Goal: Information Seeking & Learning: Learn about a topic

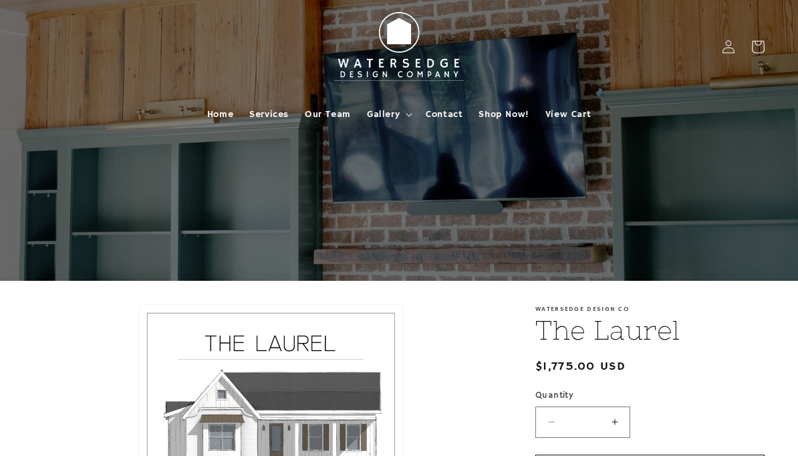
click at [386, 116] on span "Gallery" at bounding box center [383, 114] width 33 height 12
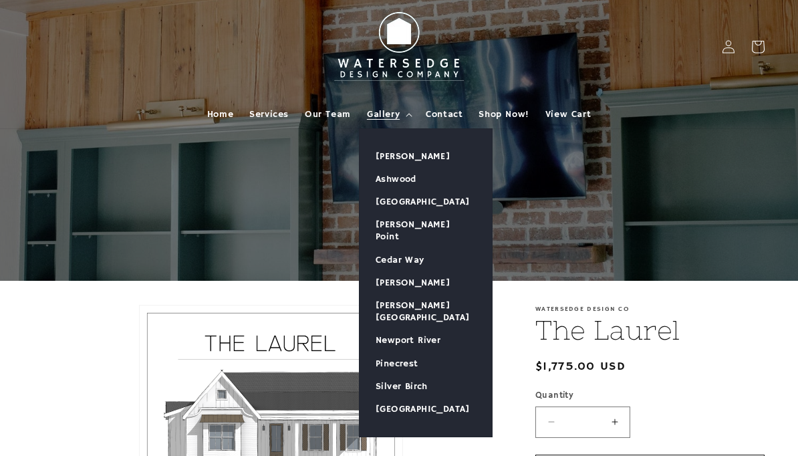
click at [416, 156] on link "[PERSON_NAME]" at bounding box center [426, 156] width 132 height 23
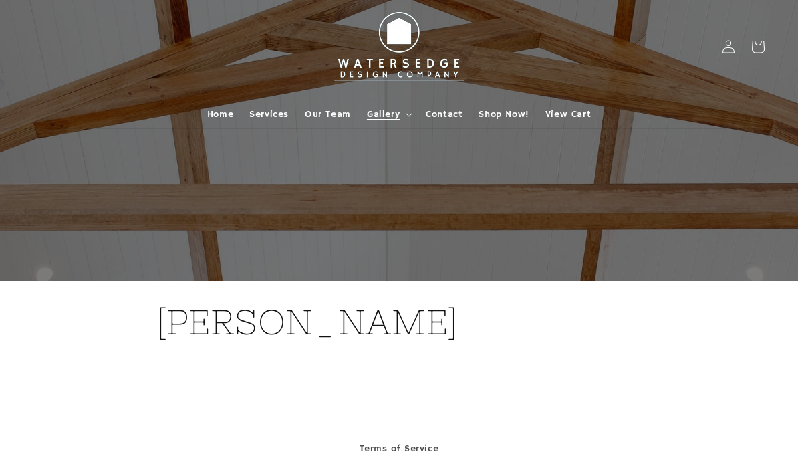
click at [394, 120] on span "Gallery" at bounding box center [383, 114] width 33 height 12
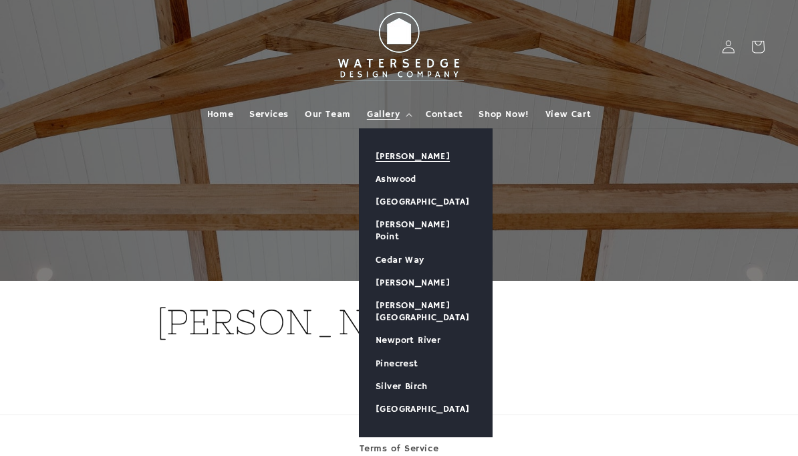
click at [403, 183] on link "Ashwood" at bounding box center [426, 179] width 132 height 23
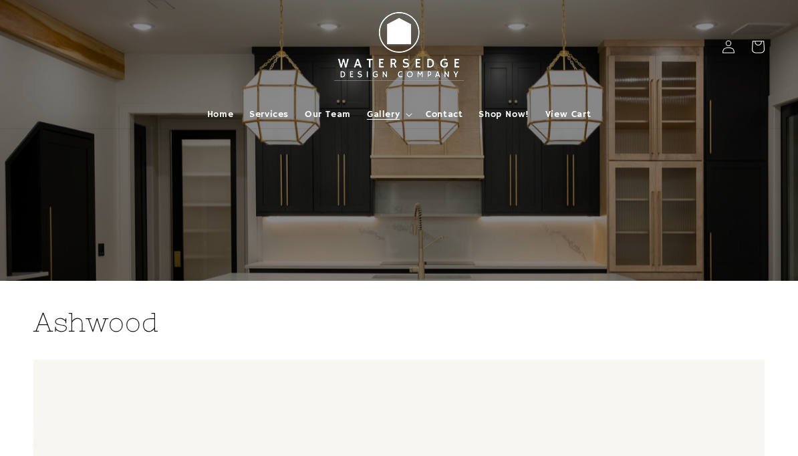
click at [389, 116] on span "Gallery" at bounding box center [383, 114] width 33 height 12
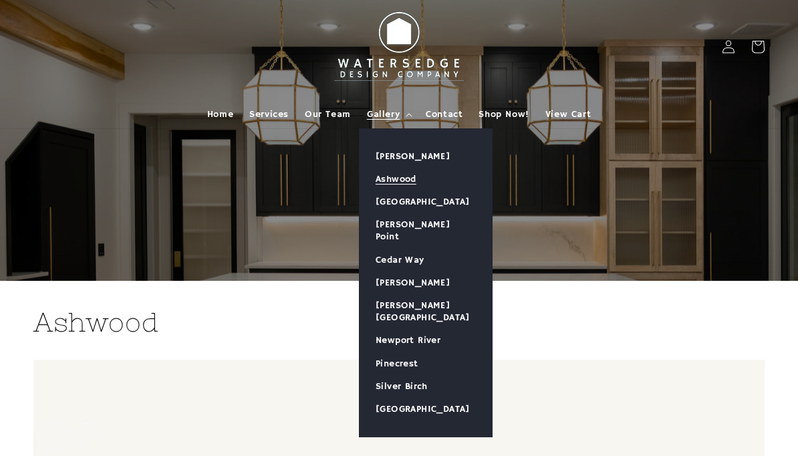
click at [426, 208] on link "[GEOGRAPHIC_DATA]" at bounding box center [426, 201] width 132 height 23
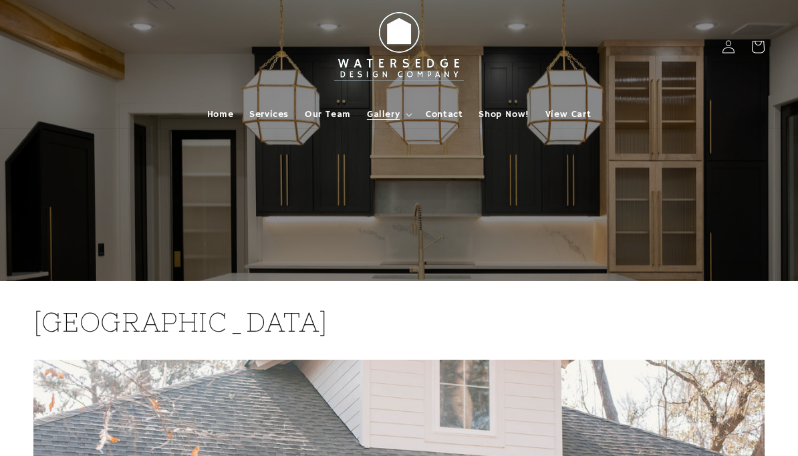
click at [388, 116] on span "Gallery" at bounding box center [383, 114] width 33 height 12
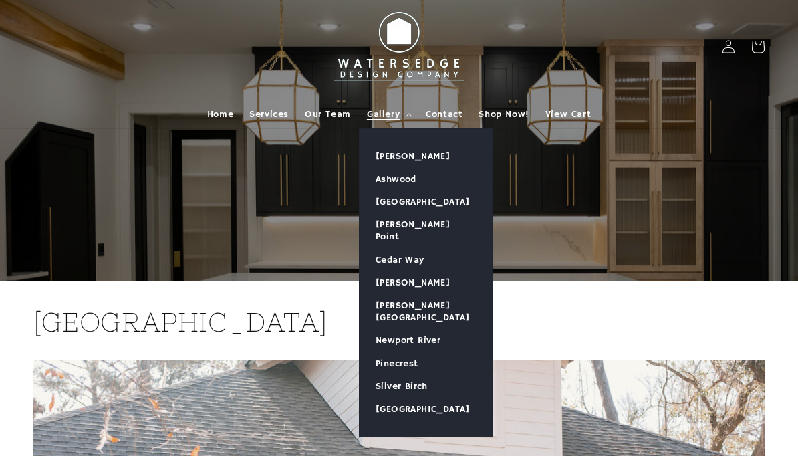
click at [415, 234] on link "[PERSON_NAME] Point" at bounding box center [426, 230] width 132 height 35
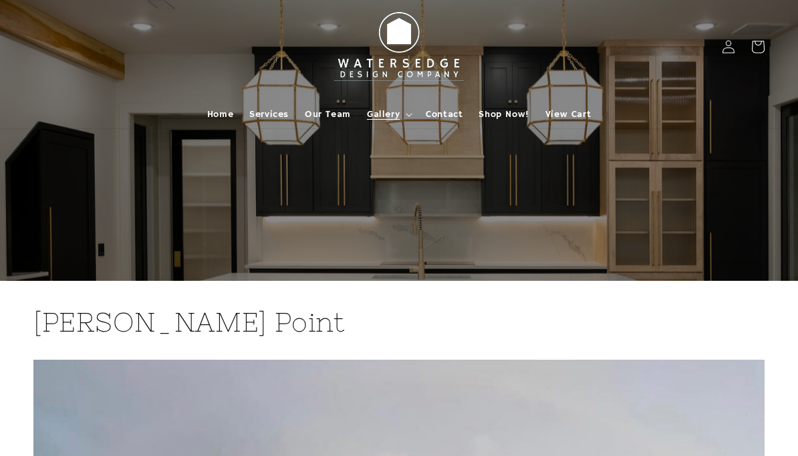
click at [391, 117] on span "Gallery" at bounding box center [383, 114] width 33 height 12
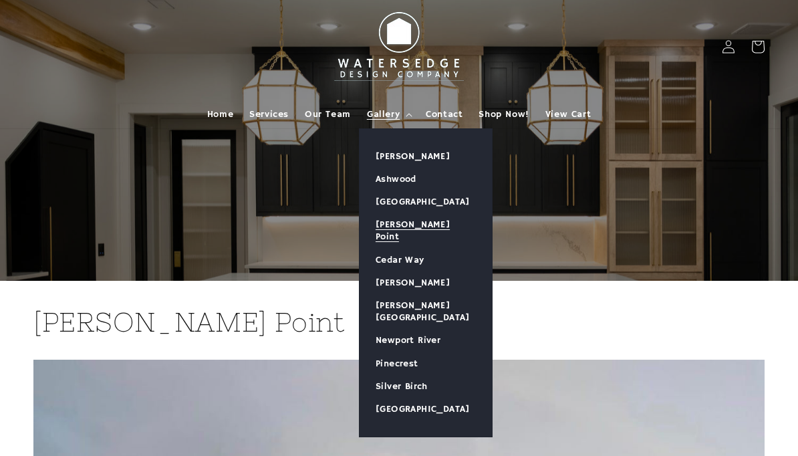
click at [409, 251] on link "Cedar Way" at bounding box center [426, 260] width 132 height 23
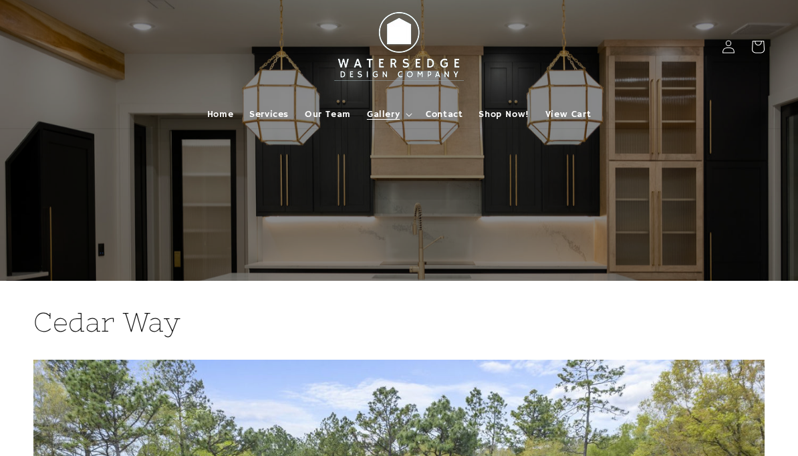
click at [388, 120] on summary "Gallery" at bounding box center [388, 114] width 59 height 28
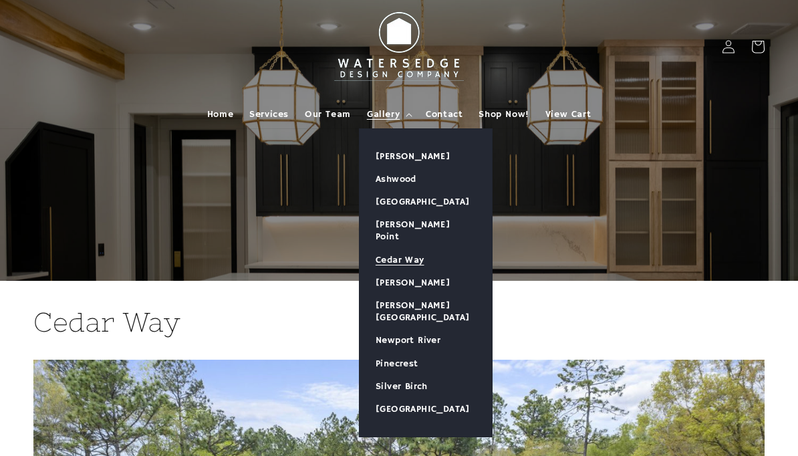
click at [423, 271] on link "[PERSON_NAME]" at bounding box center [426, 282] width 132 height 23
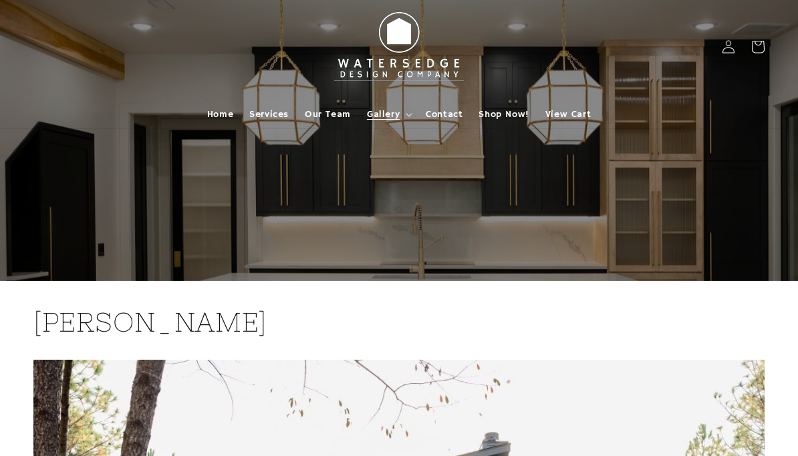
click at [382, 114] on span "Gallery" at bounding box center [383, 114] width 33 height 12
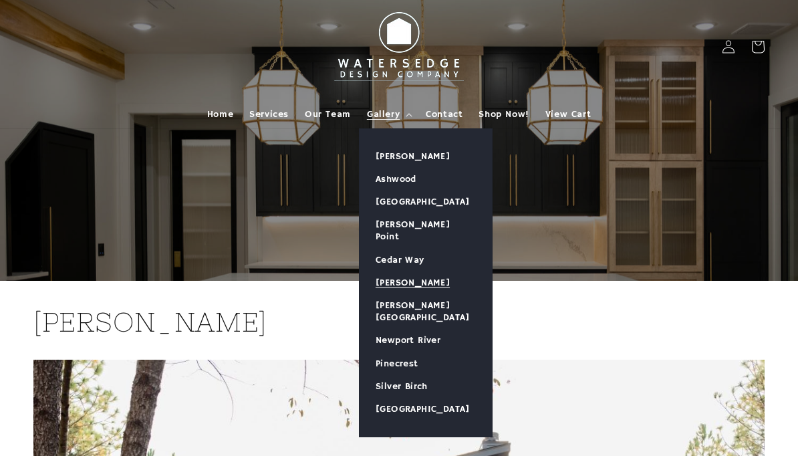
click at [430, 295] on link "[PERSON_NAME][GEOGRAPHIC_DATA]" at bounding box center [426, 311] width 132 height 35
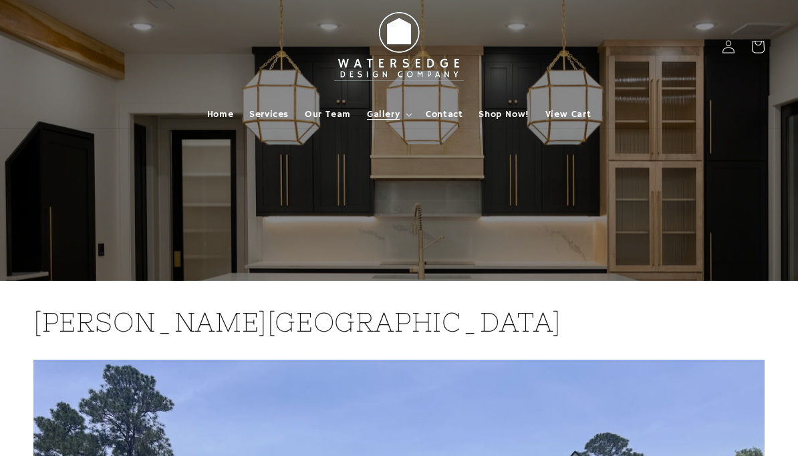
click at [385, 116] on span "Gallery" at bounding box center [383, 114] width 33 height 12
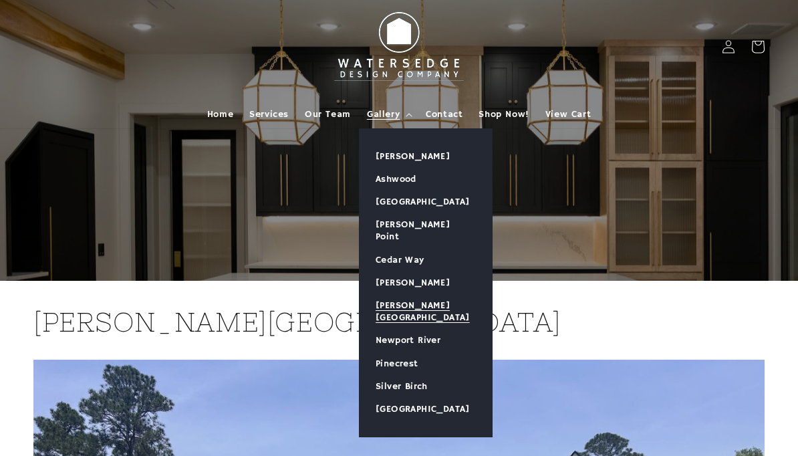
click at [422, 329] on link "Newport River" at bounding box center [426, 340] width 132 height 23
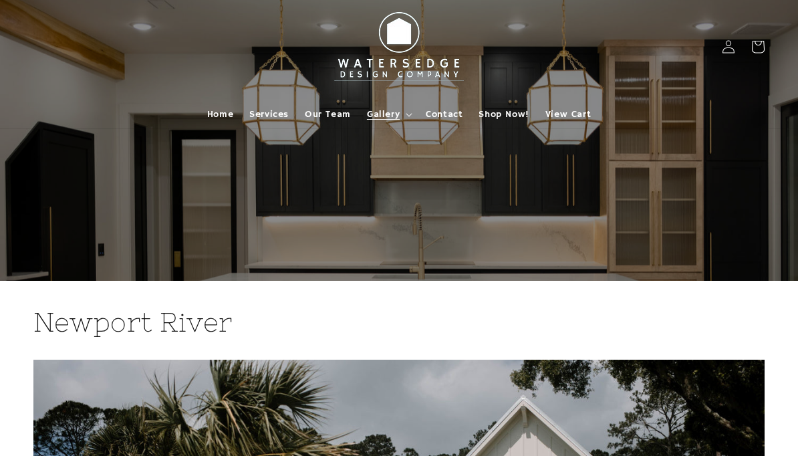
click at [384, 119] on span "Gallery" at bounding box center [383, 114] width 33 height 12
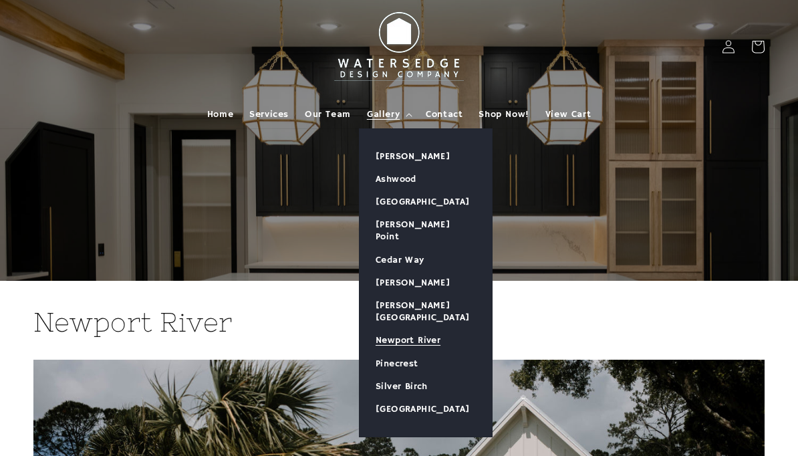
click at [404, 352] on link "Pinecrest" at bounding box center [426, 363] width 132 height 23
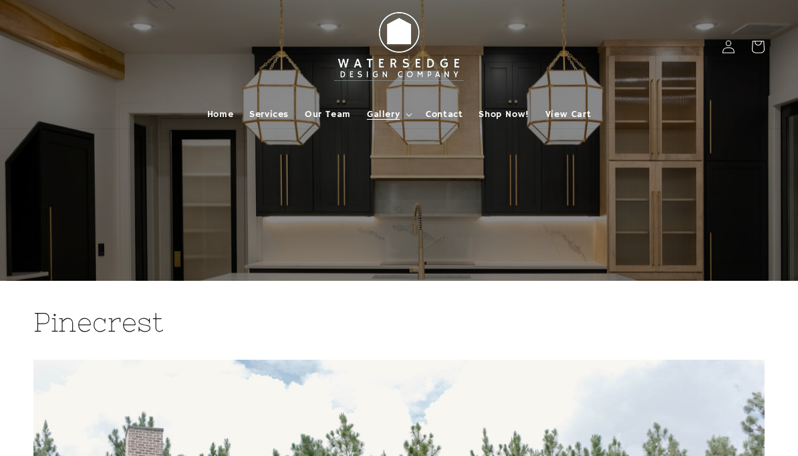
click at [388, 118] on span "Gallery" at bounding box center [383, 114] width 33 height 12
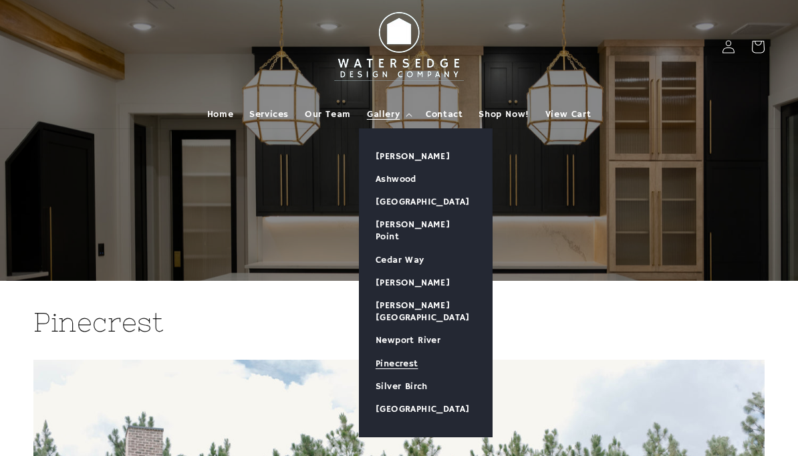
click at [414, 375] on link "Silver Birch" at bounding box center [426, 386] width 132 height 23
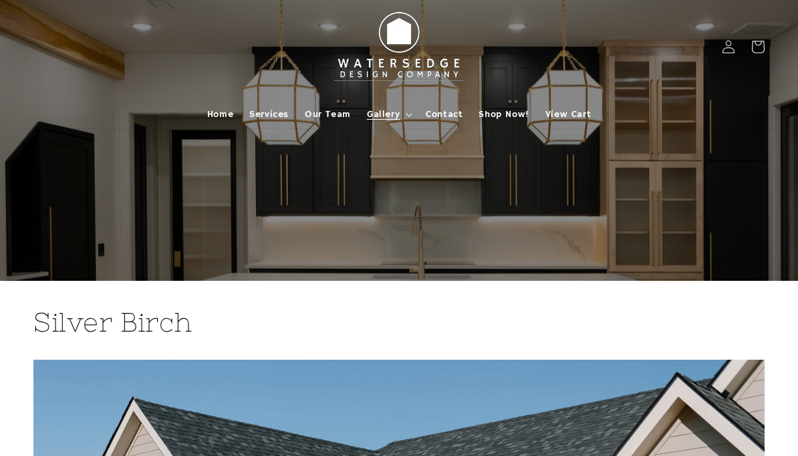
click at [386, 118] on span "Gallery" at bounding box center [383, 114] width 33 height 12
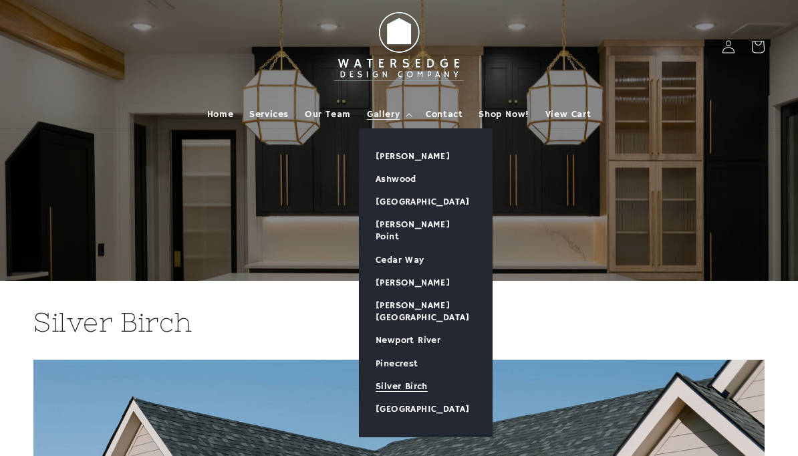
click at [418, 398] on link "[GEOGRAPHIC_DATA]" at bounding box center [426, 409] width 132 height 23
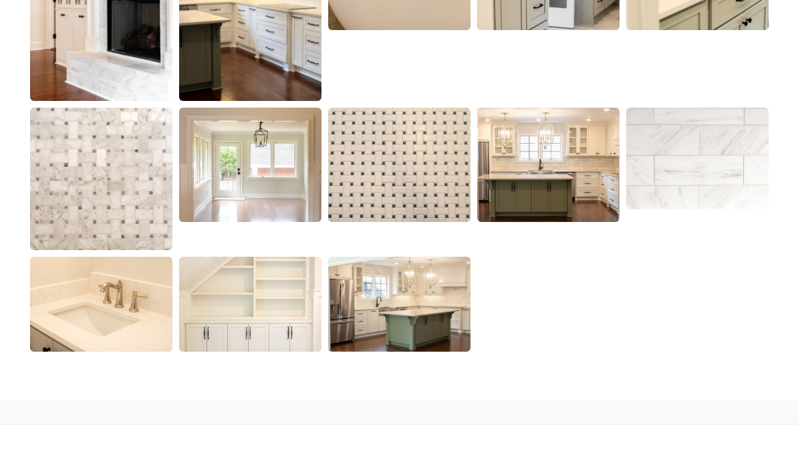
scroll to position [1526, 0]
click at [415, 313] on img at bounding box center [399, 304] width 142 height 95
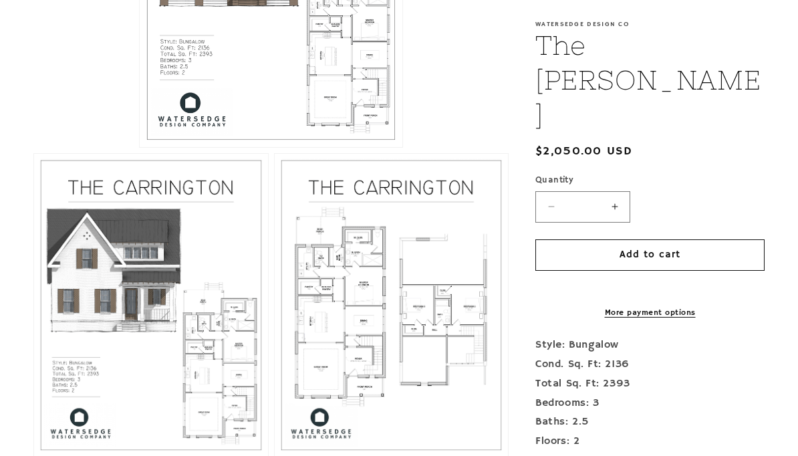
scroll to position [512, 0]
click at [275, 455] on button "Open media 3 in modal" at bounding box center [275, 456] width 0 height 0
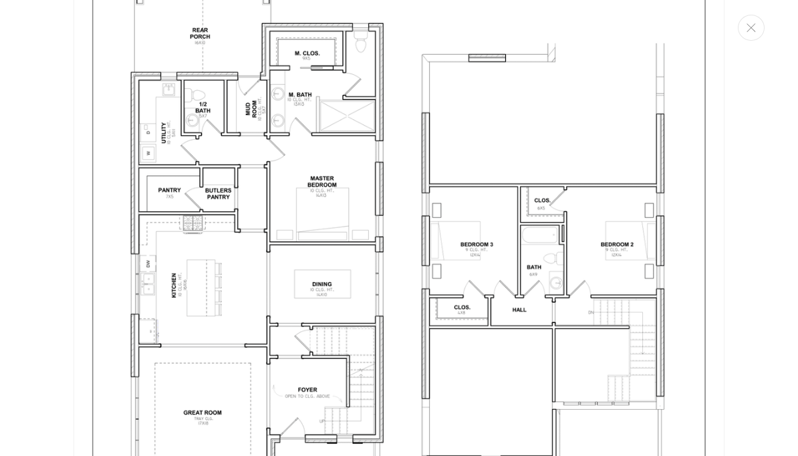
scroll to position [1951, 0]
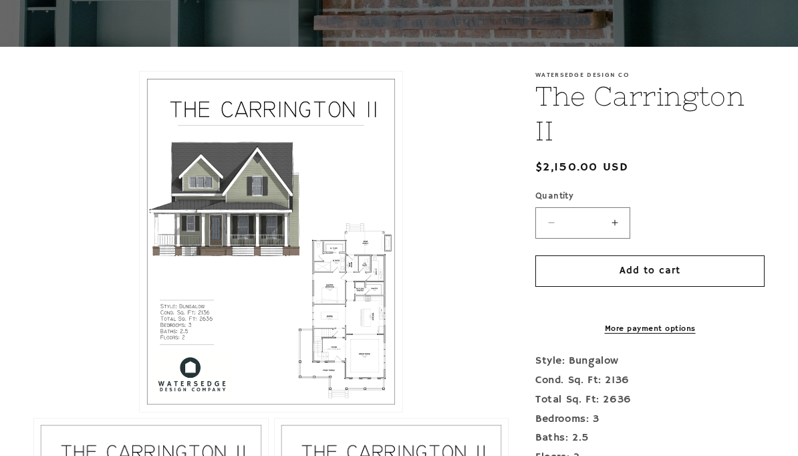
scroll to position [234, 0]
click at [140, 412] on button "Open media 1 in modal" at bounding box center [140, 412] width 0 height 0
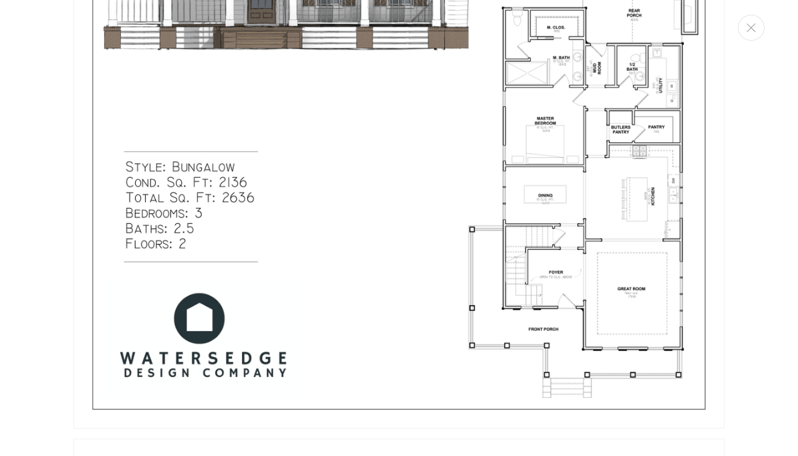
scroll to position [1591, 0]
